Goal: Task Accomplishment & Management: Manage account settings

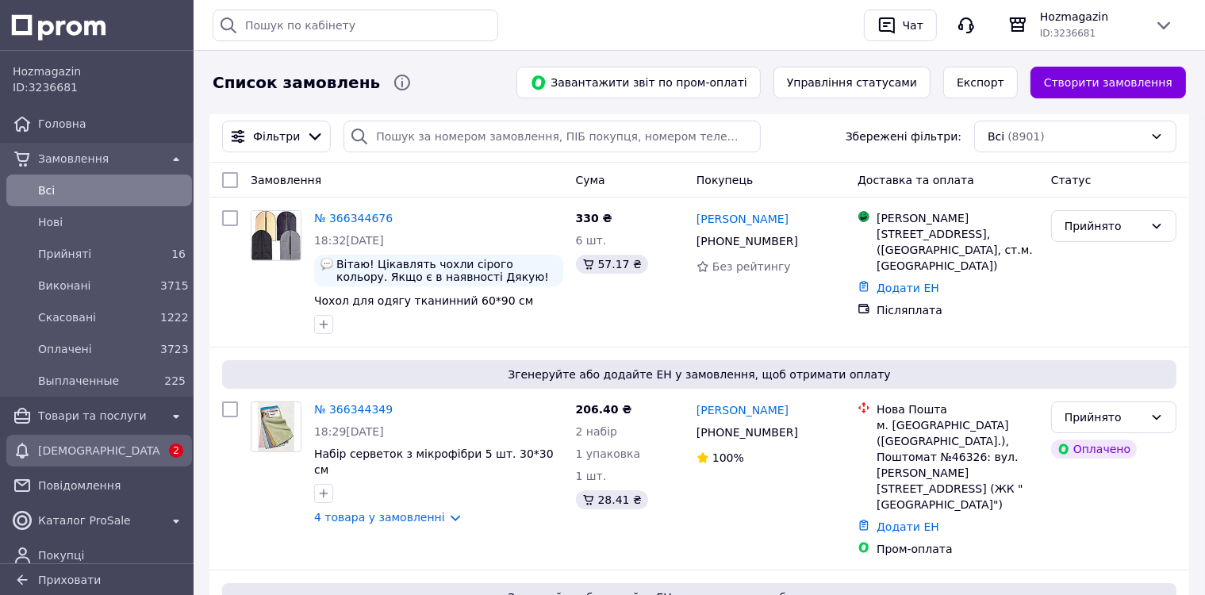
click at [51, 452] on span "[DEMOGRAPHIC_DATA]" at bounding box center [99, 450] width 122 height 16
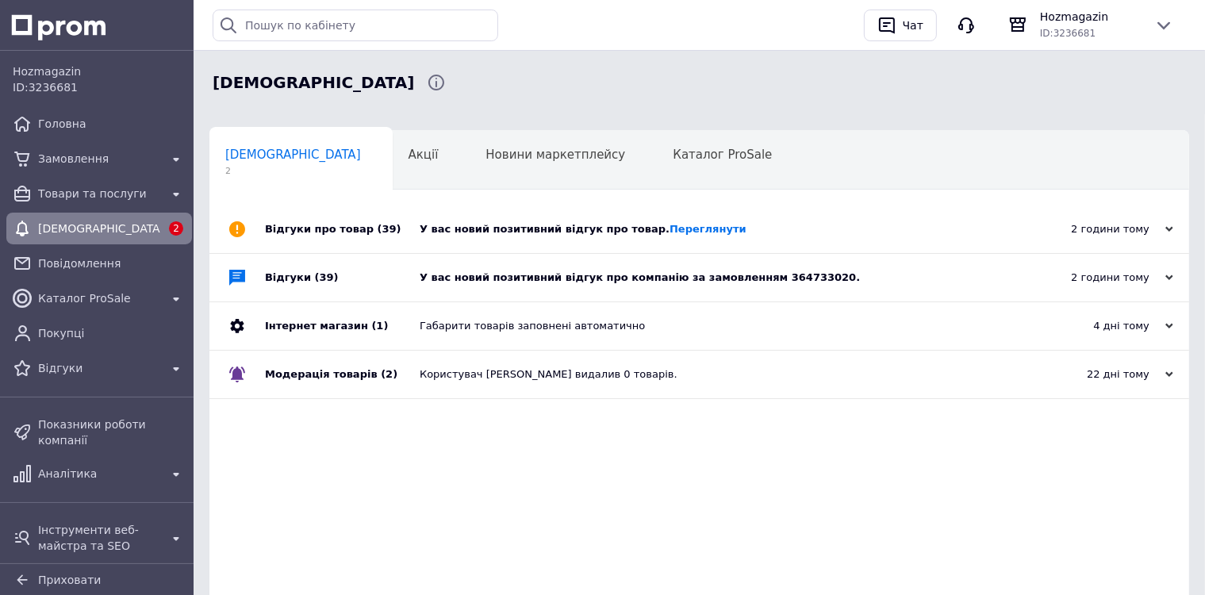
click at [473, 278] on div "У вас новий позитивний відгук про компанію за замовленням 364733020." at bounding box center [716, 277] width 595 height 14
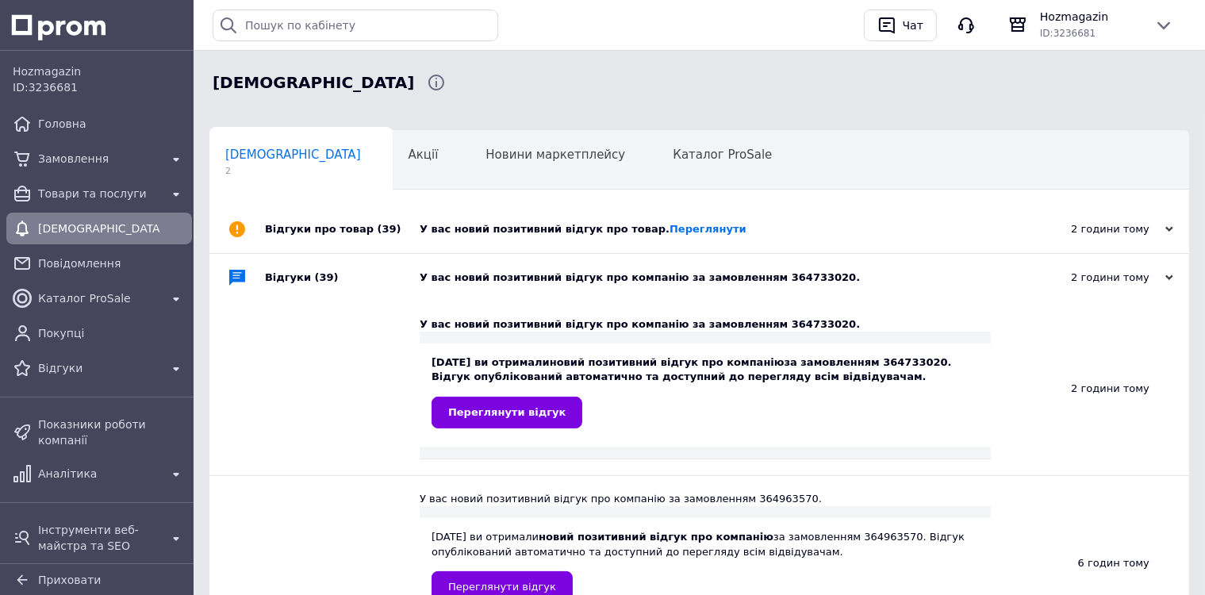
click at [487, 236] on div "У вас новий позитивний відгук про товар. Переглянути" at bounding box center [716, 229] width 595 height 14
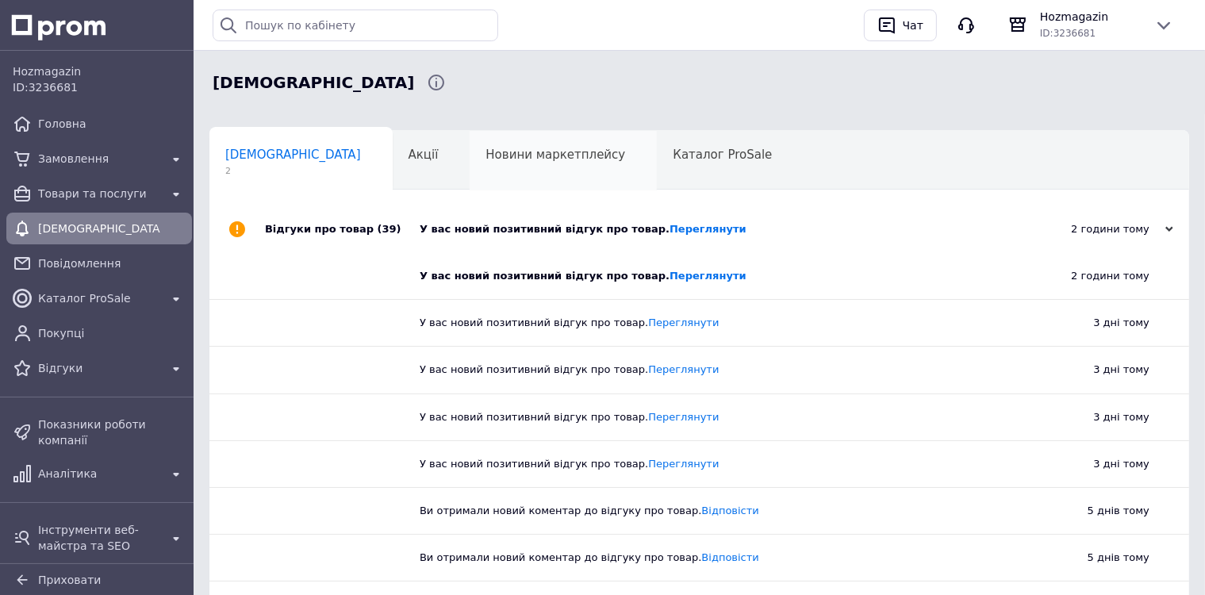
click at [523, 145] on div "Новини маркетплейсу 0" at bounding box center [562, 161] width 187 height 60
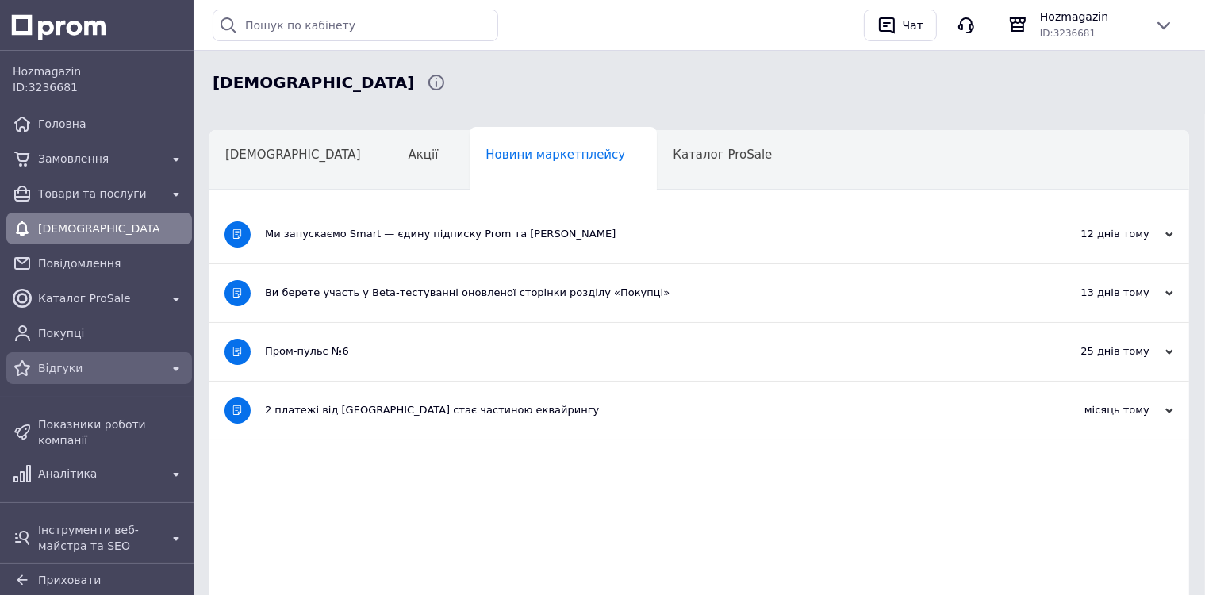
click at [71, 371] on span "Відгуки" at bounding box center [99, 368] width 122 height 16
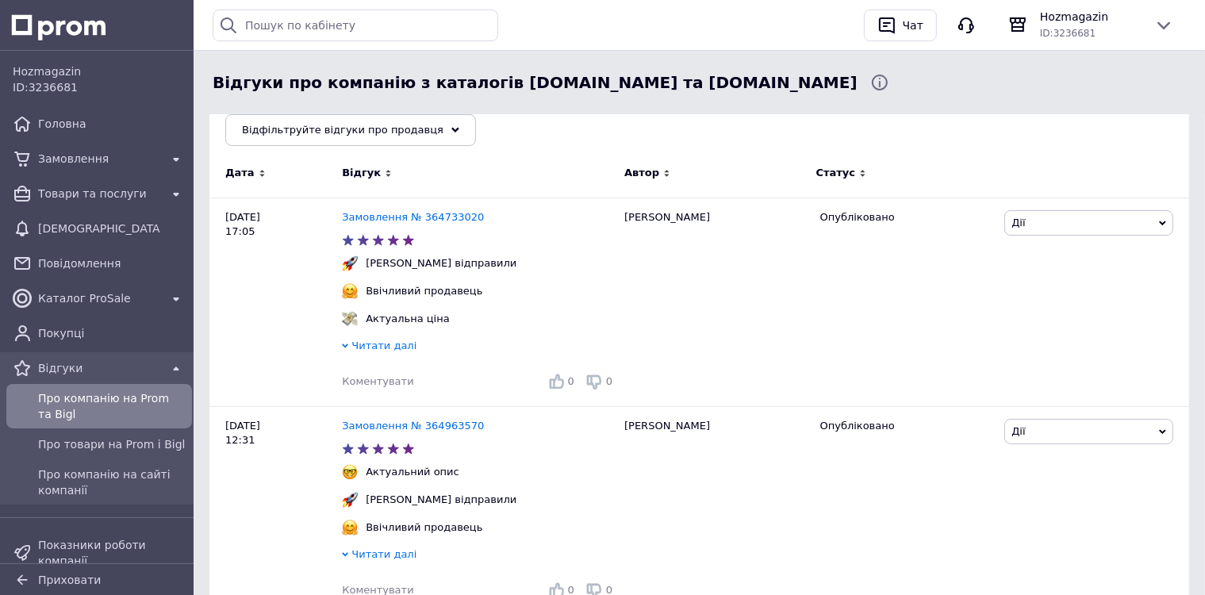
scroll to position [238, 0]
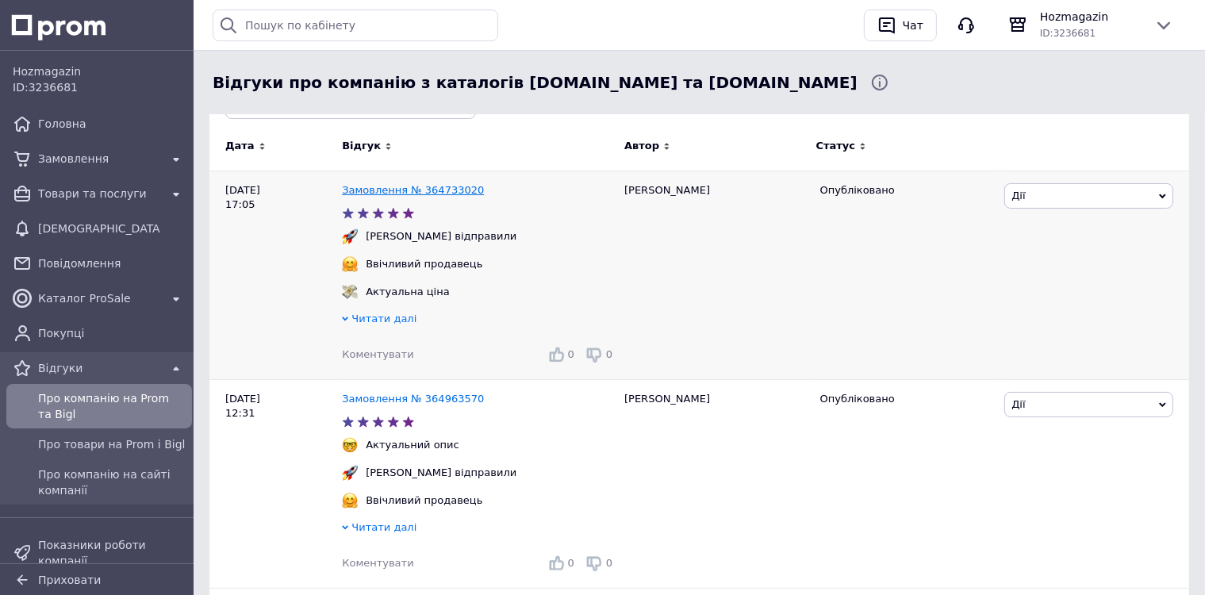
click at [430, 192] on link "Замовлення № 364733020" at bounding box center [413, 190] width 142 height 12
